Goal: Transaction & Acquisition: Purchase product/service

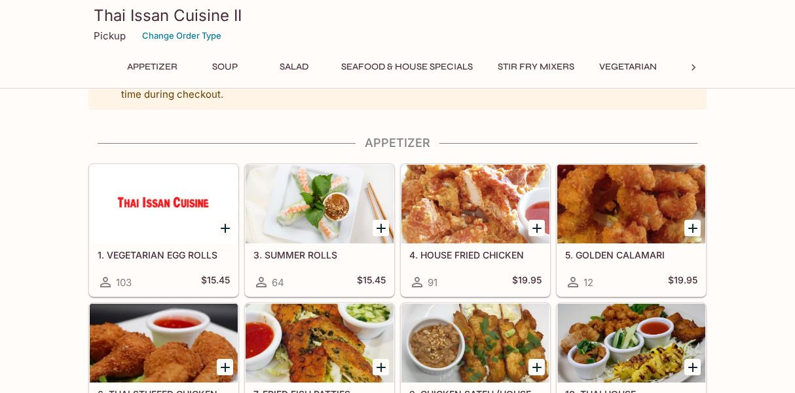
scroll to position [66, 0]
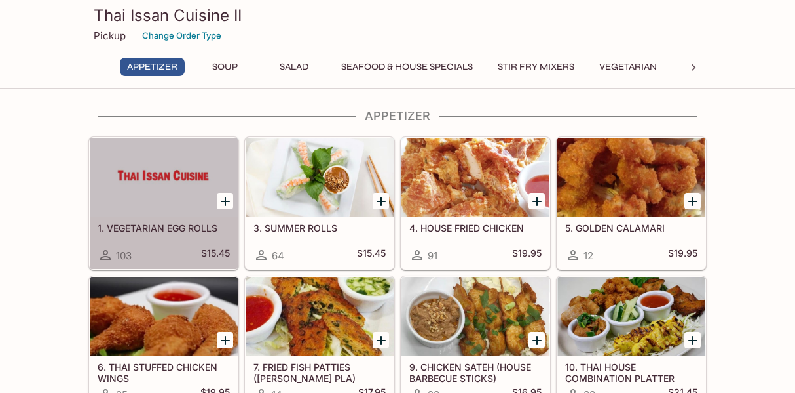
click at [161, 192] on div at bounding box center [164, 177] width 148 height 79
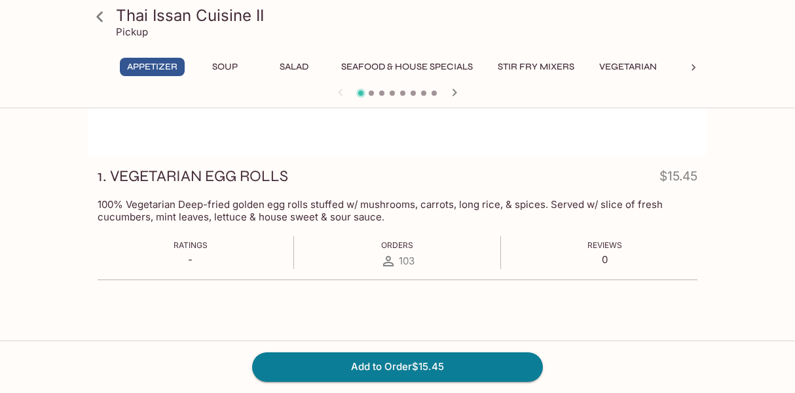
scroll to position [131, 0]
click at [93, 16] on icon at bounding box center [99, 16] width 23 height 23
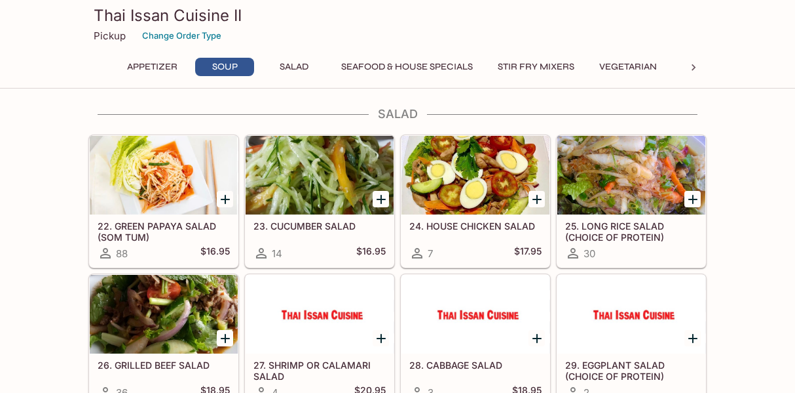
scroll to position [721, 0]
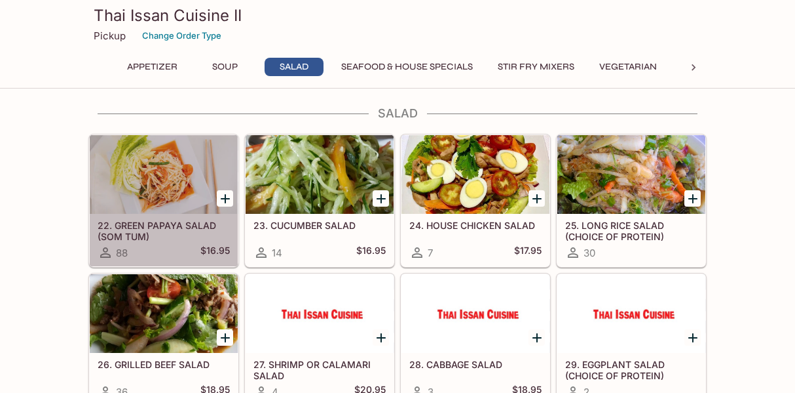
click at [156, 183] on div at bounding box center [164, 174] width 148 height 79
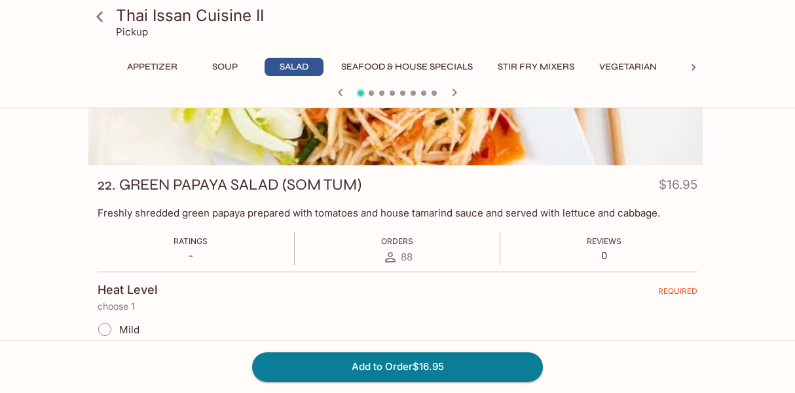
scroll to position [131, 0]
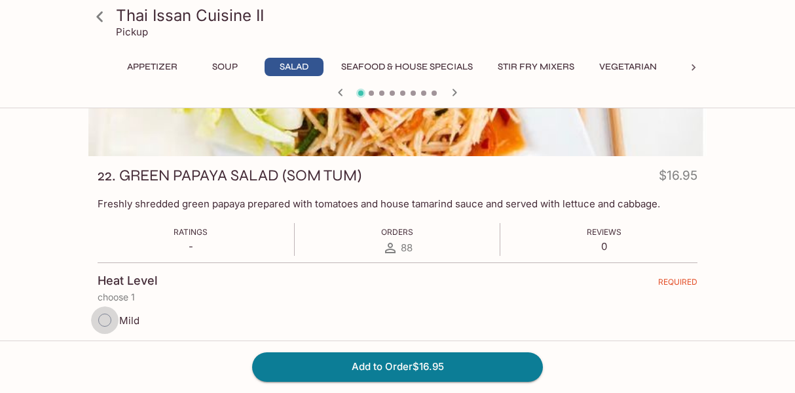
click at [113, 320] on input "Mild" at bounding box center [105, 320] width 28 height 28
radio input "true"
click at [350, 364] on button "Add to Order $16.95" at bounding box center [397, 366] width 291 height 29
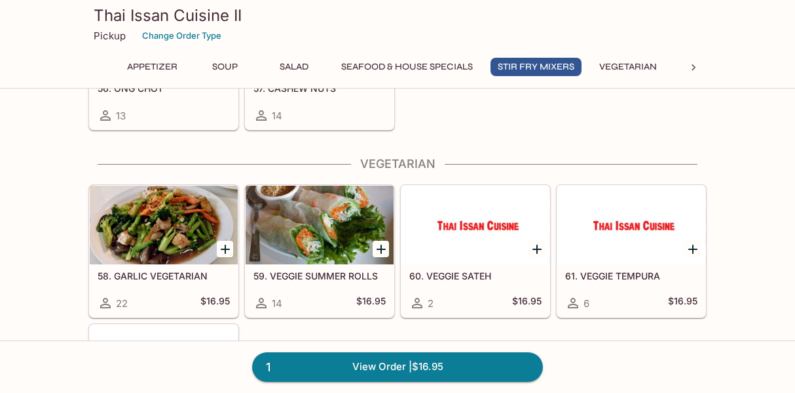
scroll to position [1966, 0]
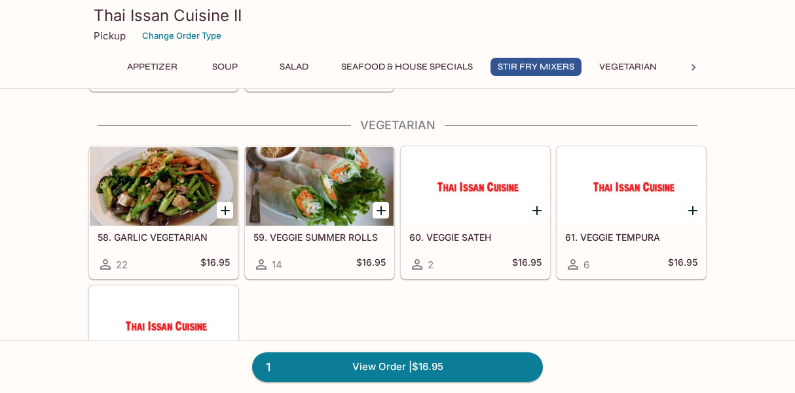
click at [305, 170] on div at bounding box center [320, 186] width 148 height 79
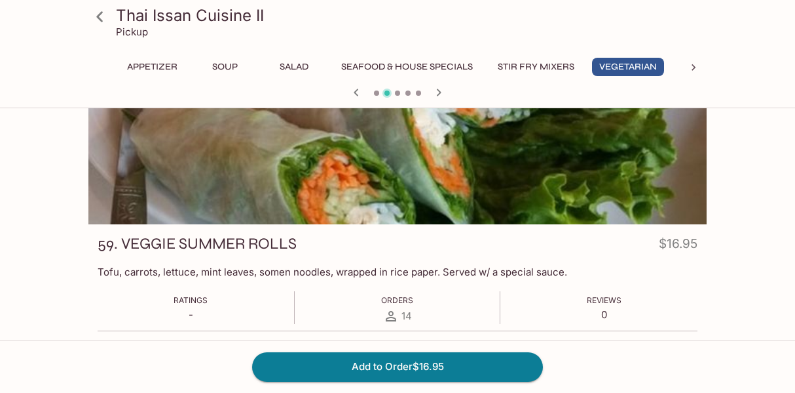
scroll to position [66, 0]
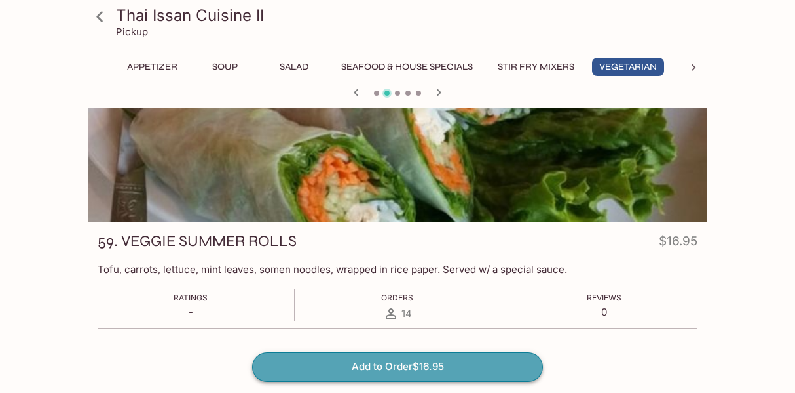
click at [358, 374] on button "Add to Order $16.95" at bounding box center [397, 366] width 291 height 29
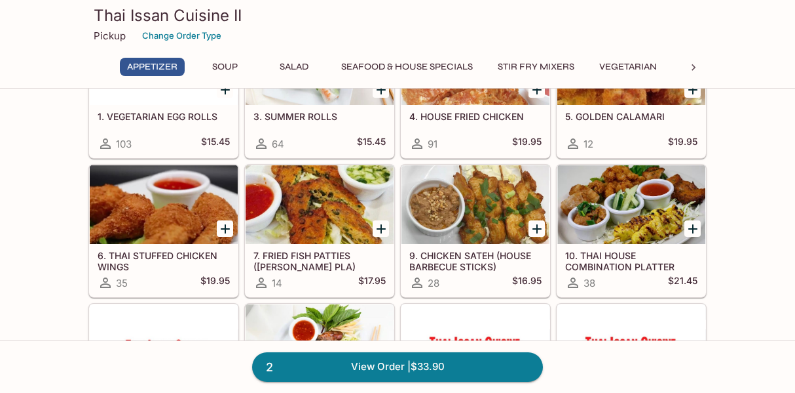
scroll to position [197, 0]
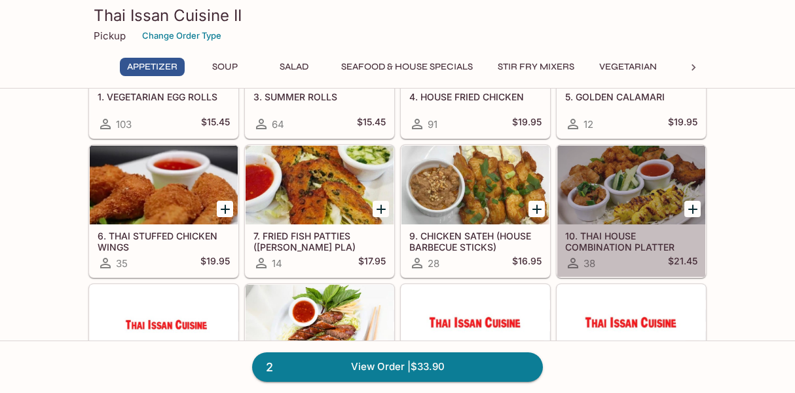
click at [614, 199] on div at bounding box center [632, 184] width 148 height 79
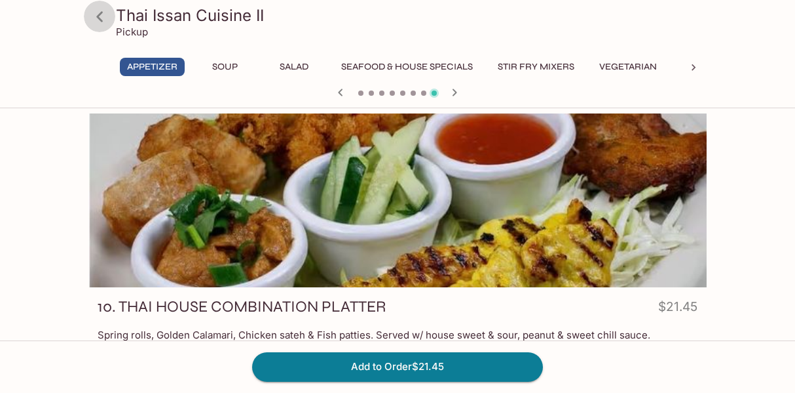
click at [97, 21] on icon at bounding box center [99, 16] width 23 height 23
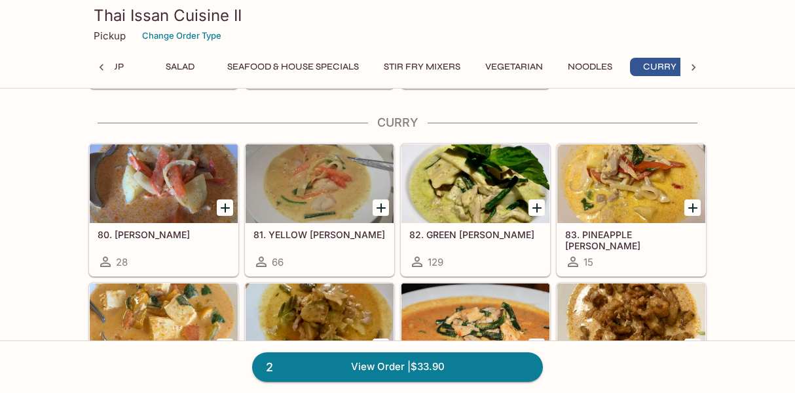
scroll to position [0, 126]
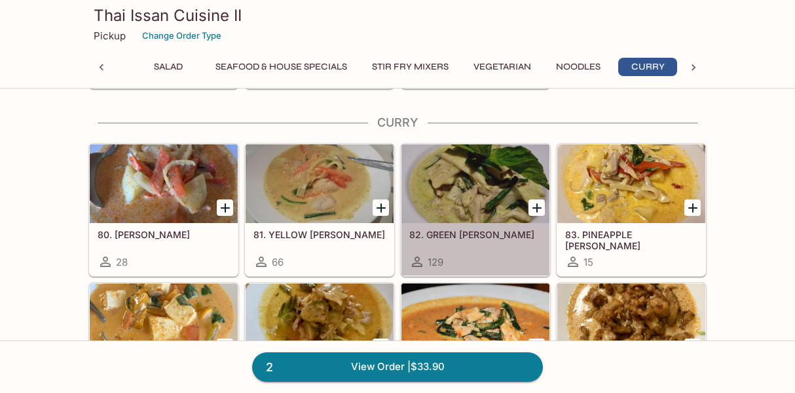
click at [447, 180] on div at bounding box center [476, 183] width 148 height 79
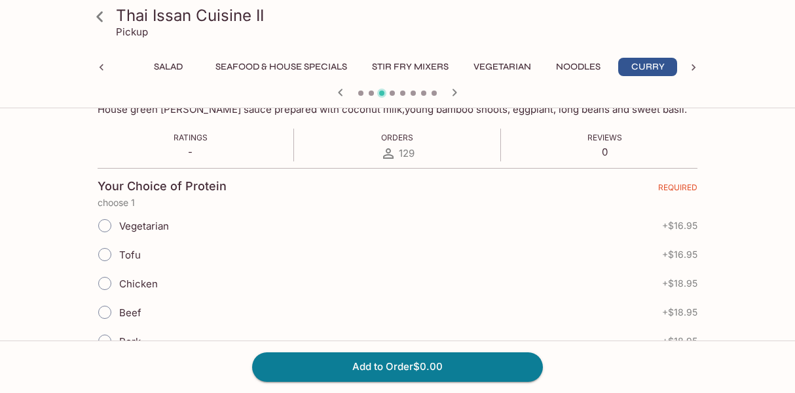
scroll to position [197, 0]
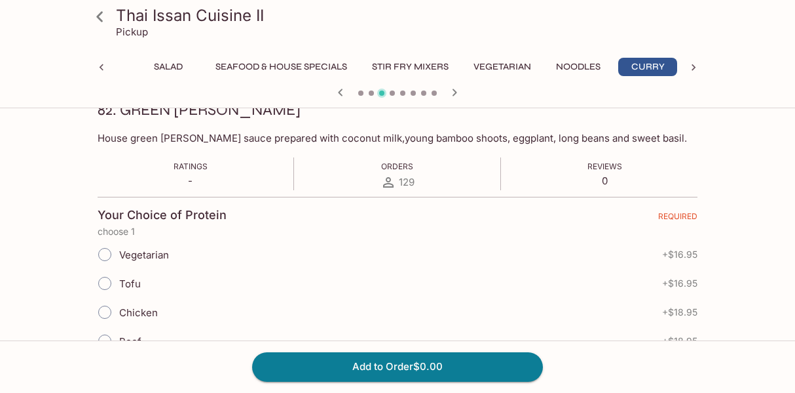
click at [100, 311] on input "Chicken" at bounding box center [105, 312] width 28 height 28
radio input "true"
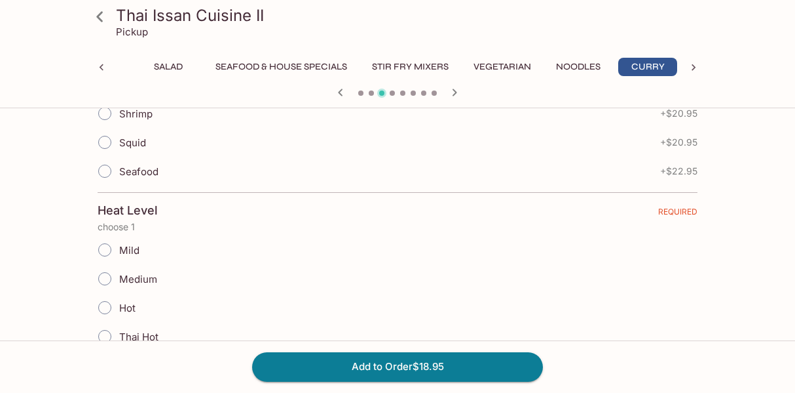
scroll to position [590, 0]
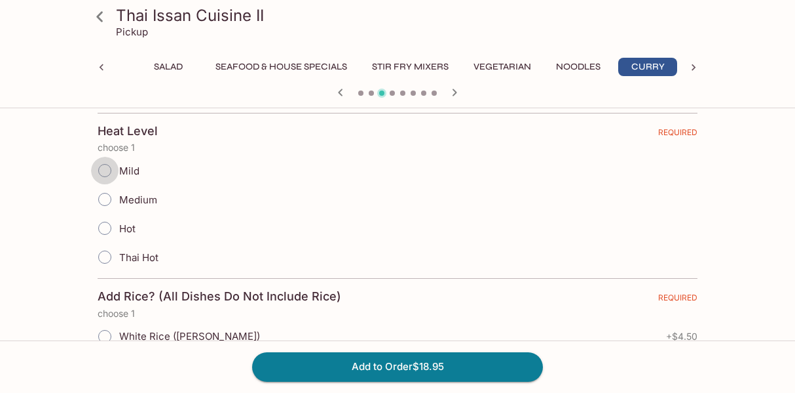
click at [102, 169] on input "Mild" at bounding box center [105, 171] width 28 height 28
radio input "true"
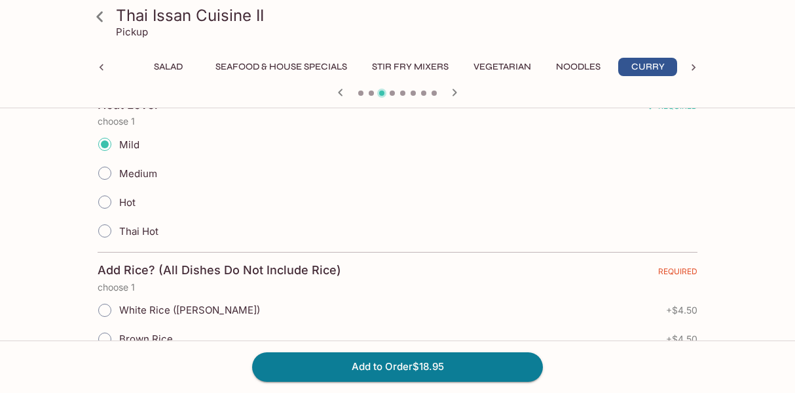
scroll to position [655, 0]
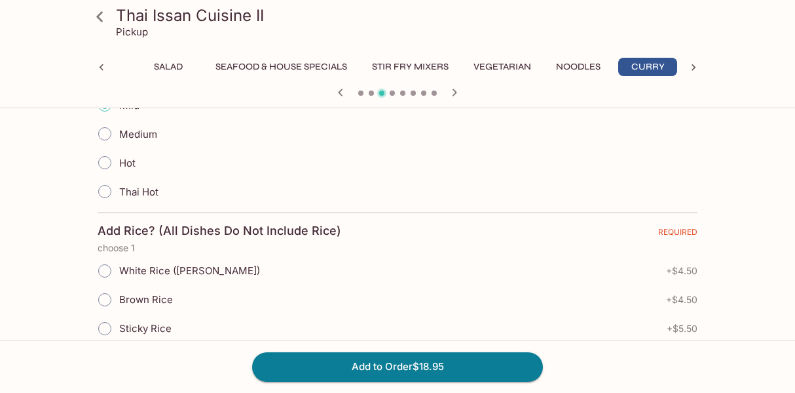
click at [104, 265] on input "White Rice ([PERSON_NAME])" at bounding box center [105, 271] width 28 height 28
radio input "true"
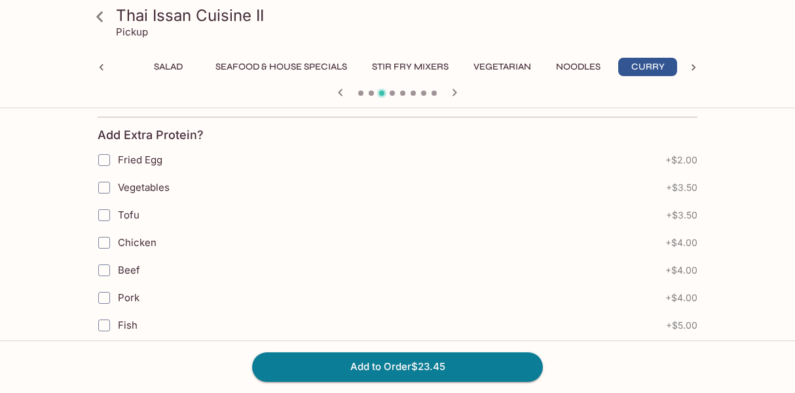
scroll to position [917, 0]
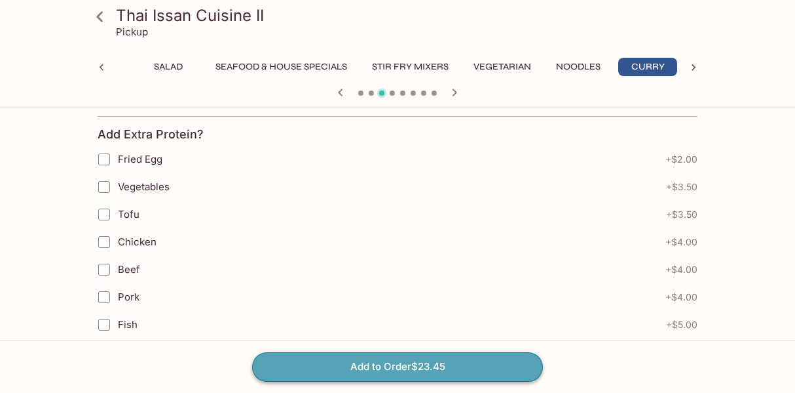
click at [379, 368] on button "Add to Order $23.45" at bounding box center [397, 366] width 291 height 29
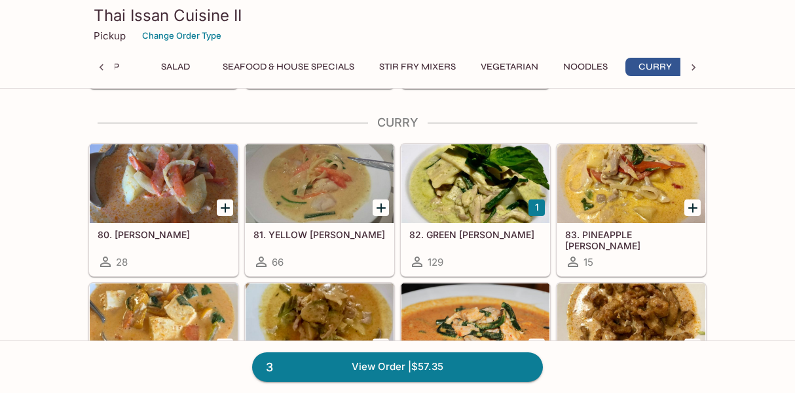
scroll to position [0, 126]
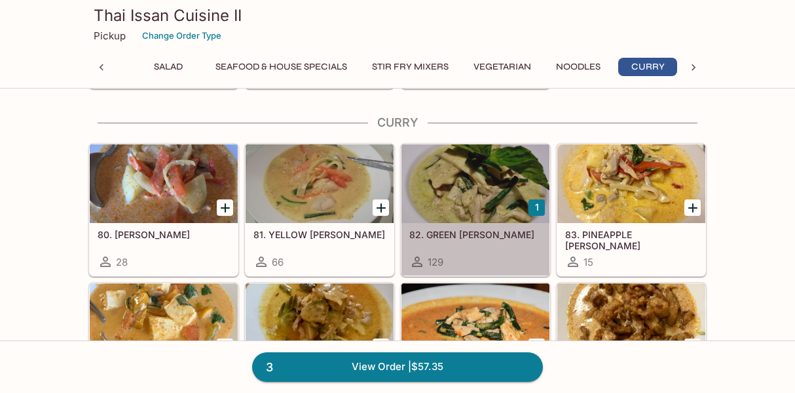
click at [448, 174] on div at bounding box center [476, 183] width 148 height 79
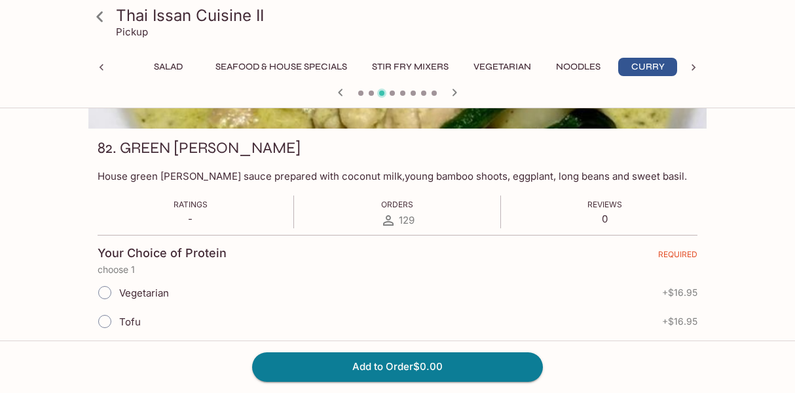
scroll to position [328, 0]
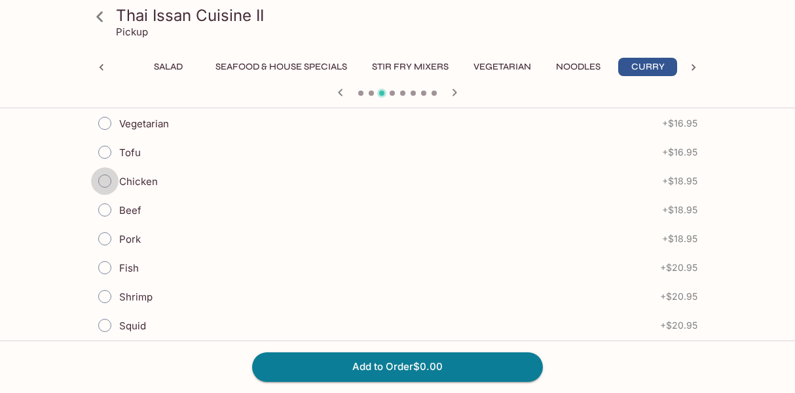
click at [105, 180] on input "Chicken" at bounding box center [105, 181] width 28 height 28
radio input "true"
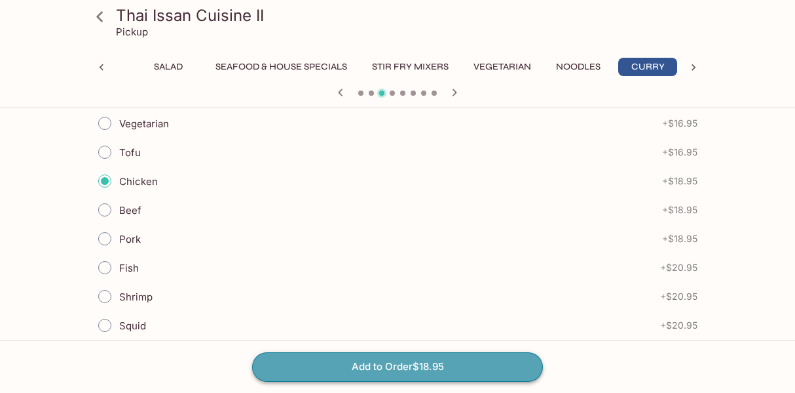
click at [379, 360] on button "Add to Order $18.95" at bounding box center [397, 366] width 291 height 29
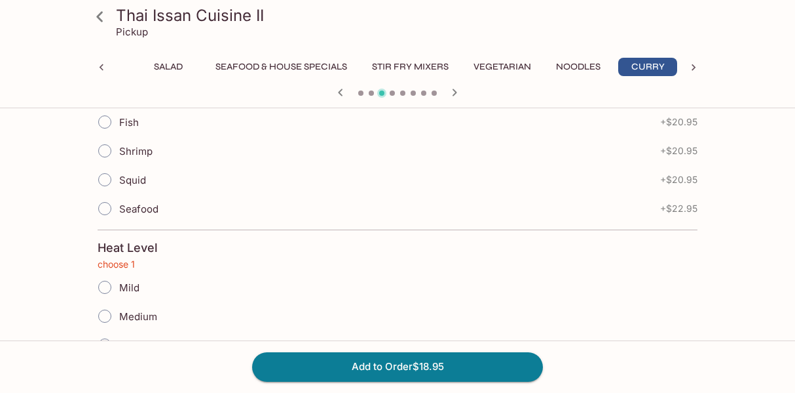
scroll to position [506, 0]
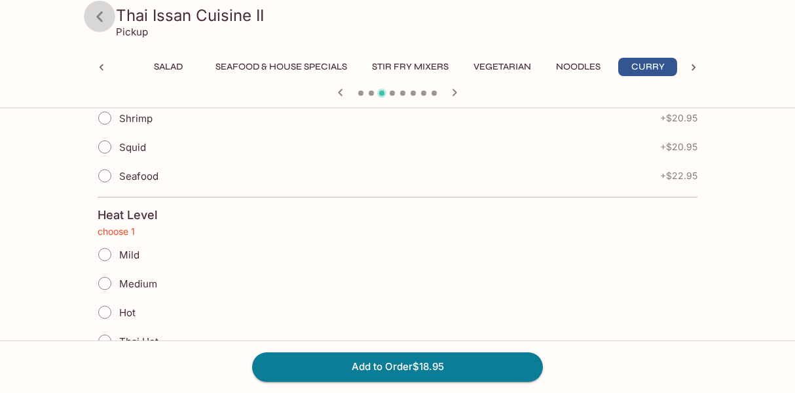
click at [95, 16] on icon at bounding box center [99, 16] width 23 height 23
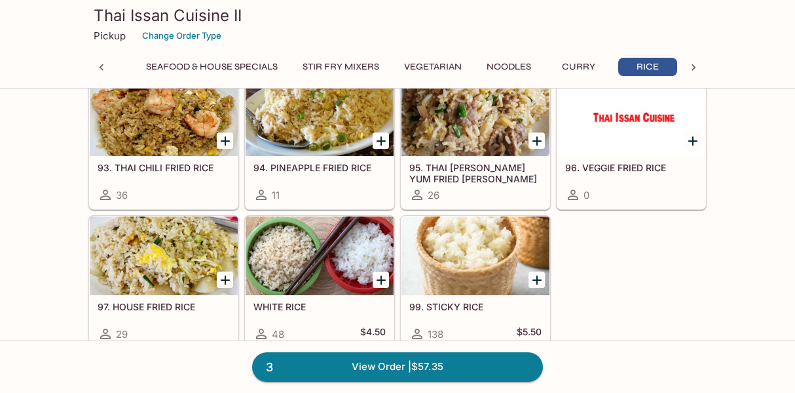
click at [140, 247] on div at bounding box center [164, 255] width 148 height 79
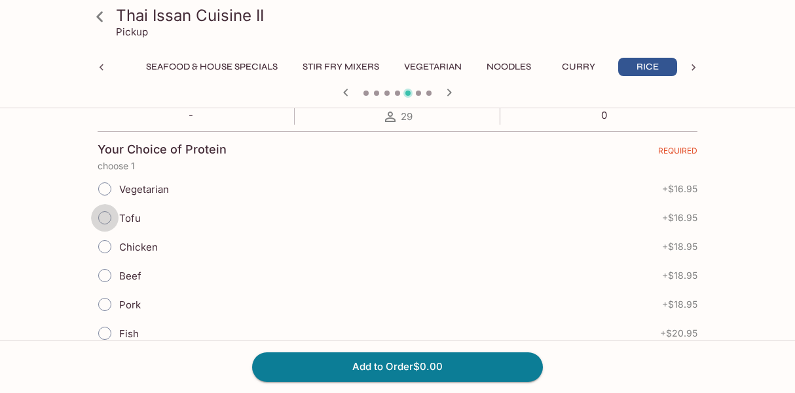
click at [107, 222] on input "Tofu" at bounding box center [105, 218] width 28 height 28
radio input "true"
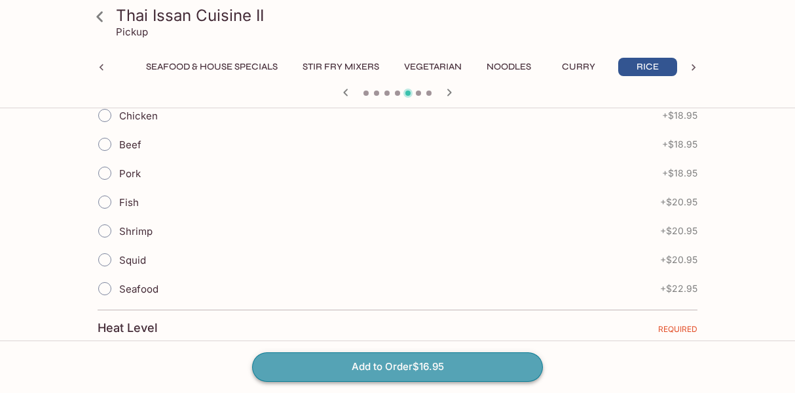
click at [376, 371] on button "Add to Order $16.95" at bounding box center [397, 366] width 291 height 29
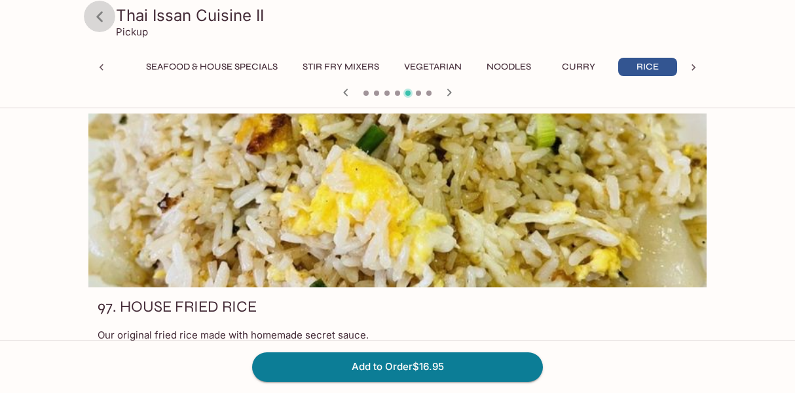
click at [97, 12] on icon at bounding box center [99, 16] width 23 height 23
